Goal: Find specific page/section: Find specific page/section

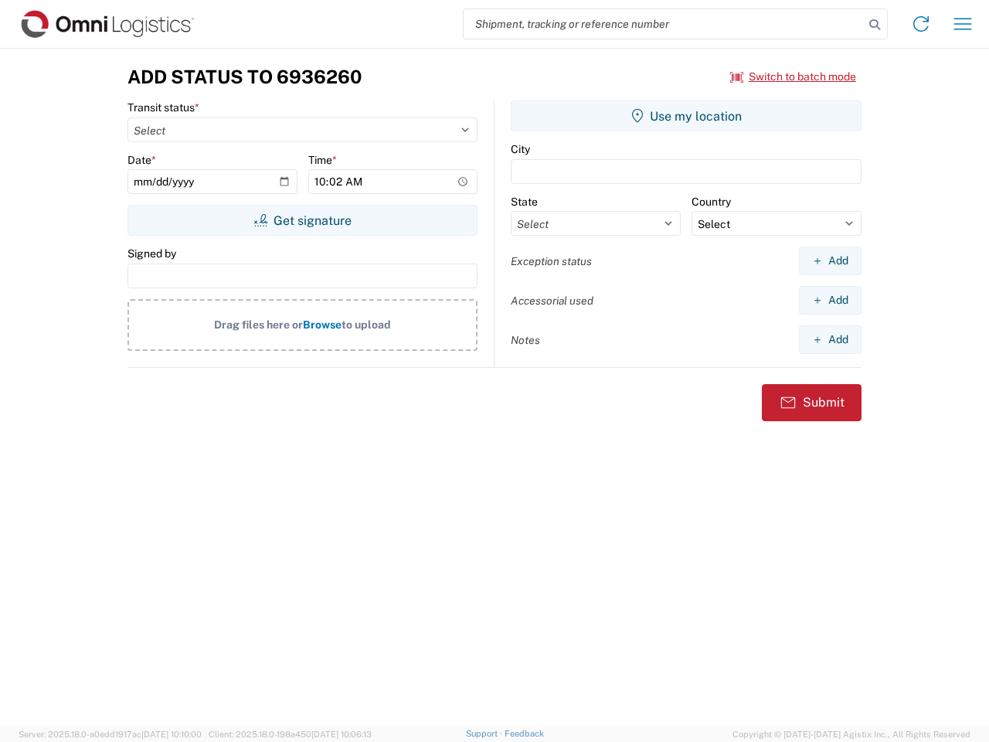
click at [664, 24] on input "search" at bounding box center [664, 23] width 400 height 29
click at [875, 25] on icon at bounding box center [875, 25] width 22 height 22
click at [921, 24] on icon at bounding box center [921, 24] width 25 height 25
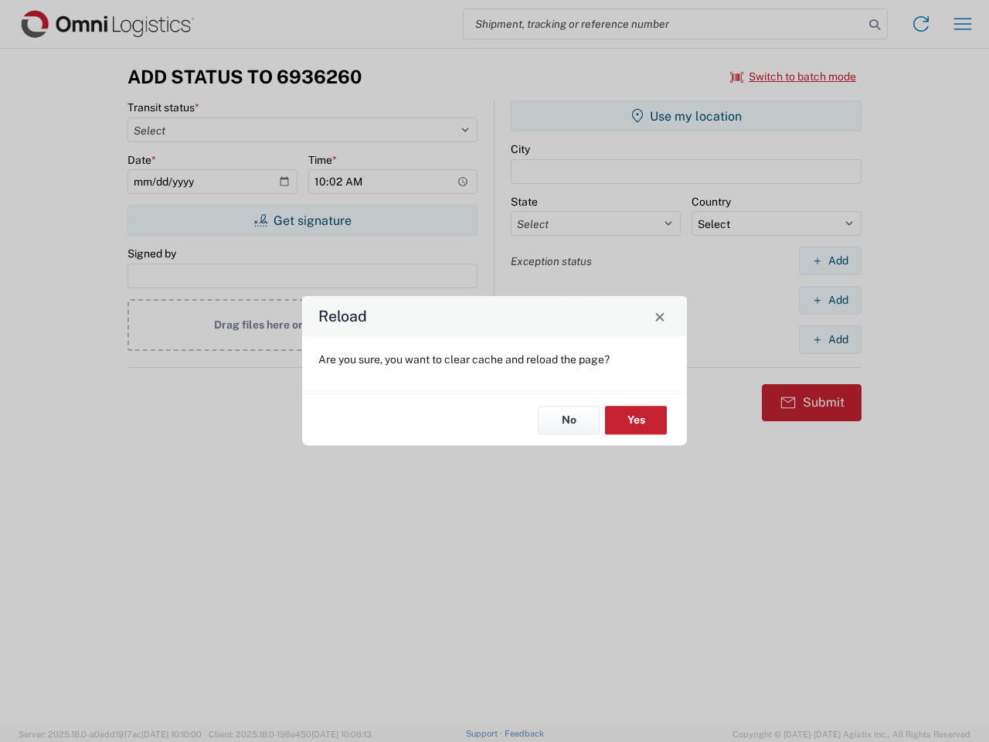
click at [963, 24] on div "Reload Are you sure, you want to clear cache and reload the page? No Yes" at bounding box center [494, 371] width 989 height 742
click at [794, 77] on div "Reload Are you sure, you want to clear cache and reload the page? No Yes" at bounding box center [494, 371] width 989 height 742
click at [302, 220] on div "Reload Are you sure, you want to clear cache and reload the page? No Yes" at bounding box center [494, 371] width 989 height 742
click at [686, 116] on div "Reload Are you sure, you want to clear cache and reload the page? No Yes" at bounding box center [494, 371] width 989 height 742
click at [830, 260] on div "Reload Are you sure, you want to clear cache and reload the page? No Yes" at bounding box center [494, 371] width 989 height 742
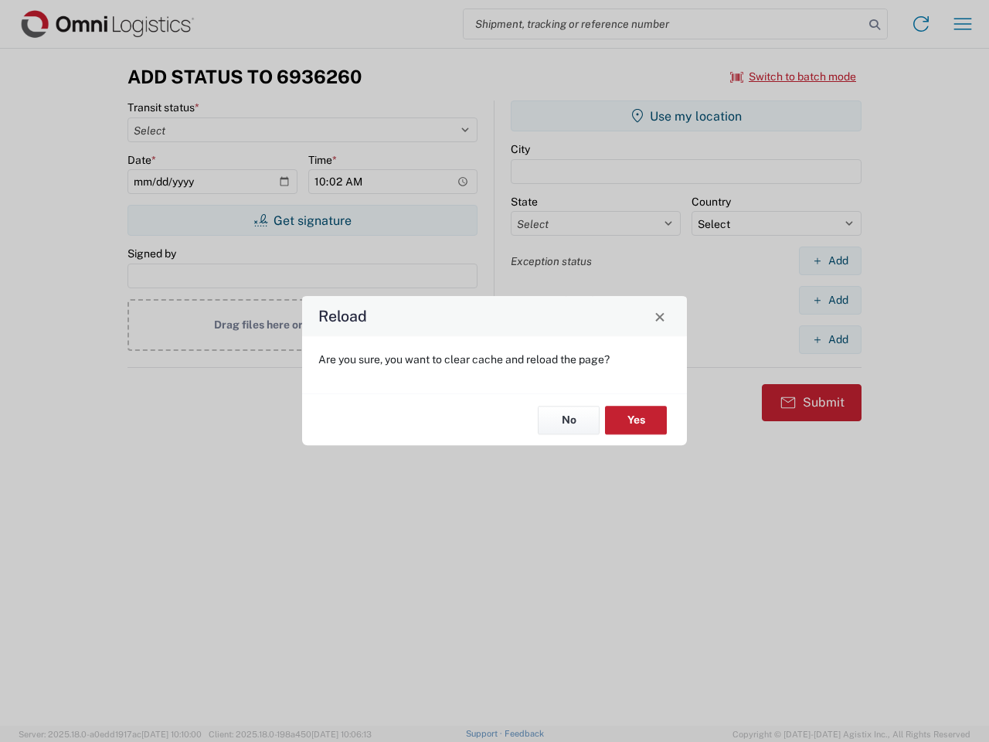
click at [830, 300] on div "Reload Are you sure, you want to clear cache and reload the page? No Yes" at bounding box center [494, 371] width 989 height 742
click at [830, 339] on div "Reload Are you sure, you want to clear cache and reload the page? No Yes" at bounding box center [494, 371] width 989 height 742
